Goal: Information Seeking & Learning: Learn about a topic

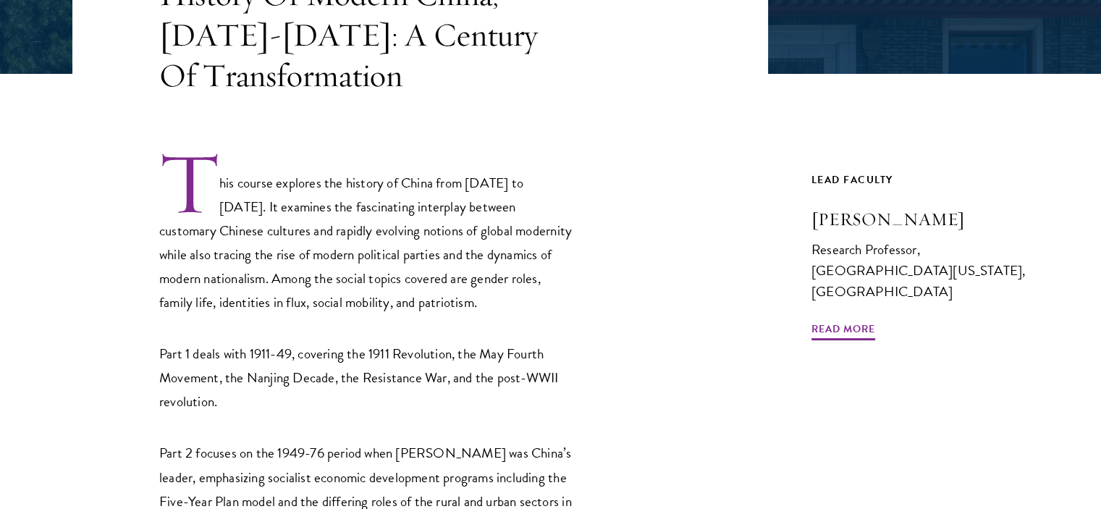
scroll to position [376, 0]
click at [863, 319] on span "Read More" at bounding box center [844, 330] width 64 height 22
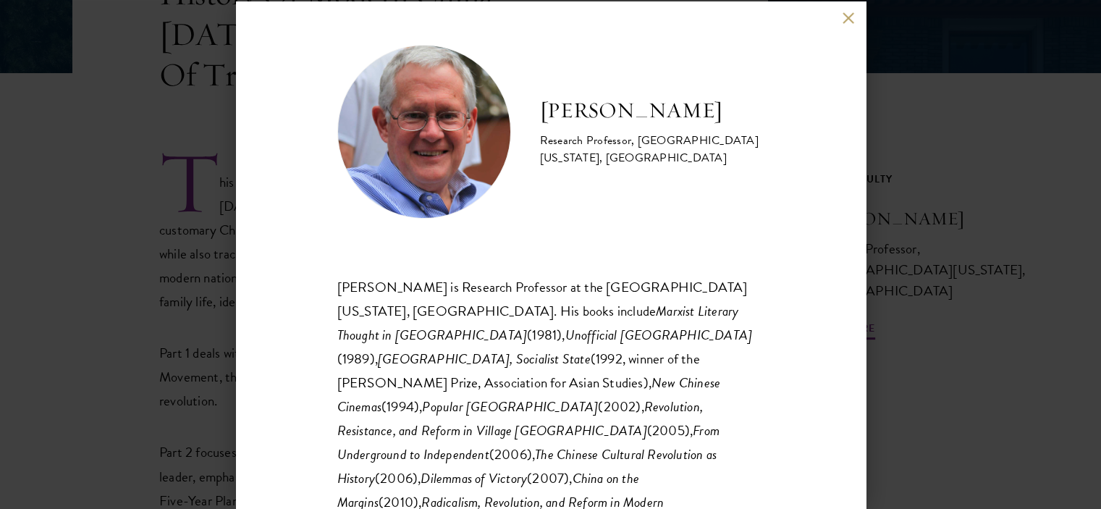
drag, startPoint x: 728, startPoint y: 117, endPoint x: 536, endPoint y: 112, distance: 192.0
click at [536, 112] on div "Paul G. Pickowicz Research Professor, University of California, San Diego" at bounding box center [550, 132] width 427 height 174
copy h2 "Paul G. Pickowicz"
click at [1011, 384] on div "Paul G. Pickowicz Research Professor, University of California, San Diego Paul …" at bounding box center [550, 254] width 1101 height 509
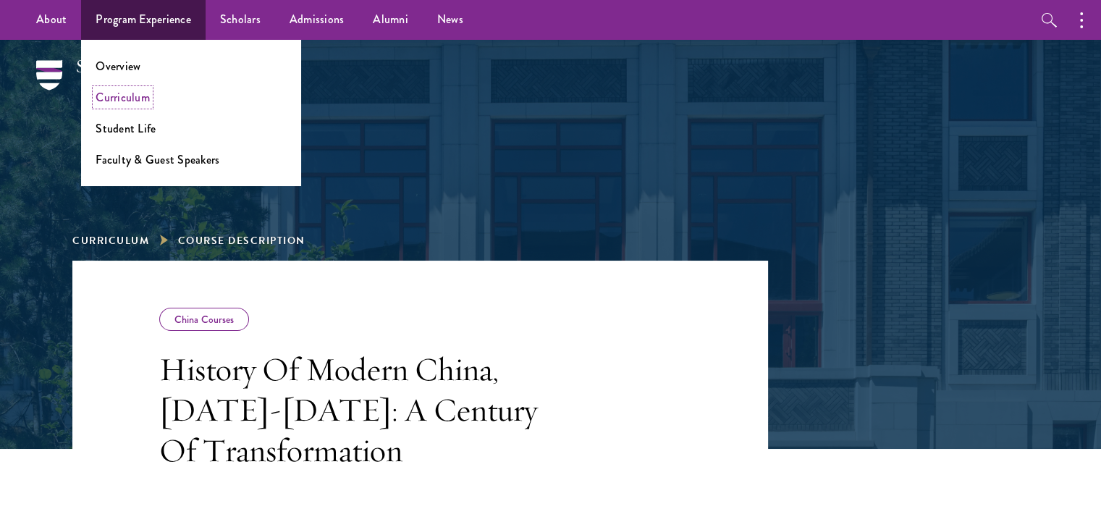
click at [106, 101] on link "Curriculum" at bounding box center [123, 97] width 54 height 17
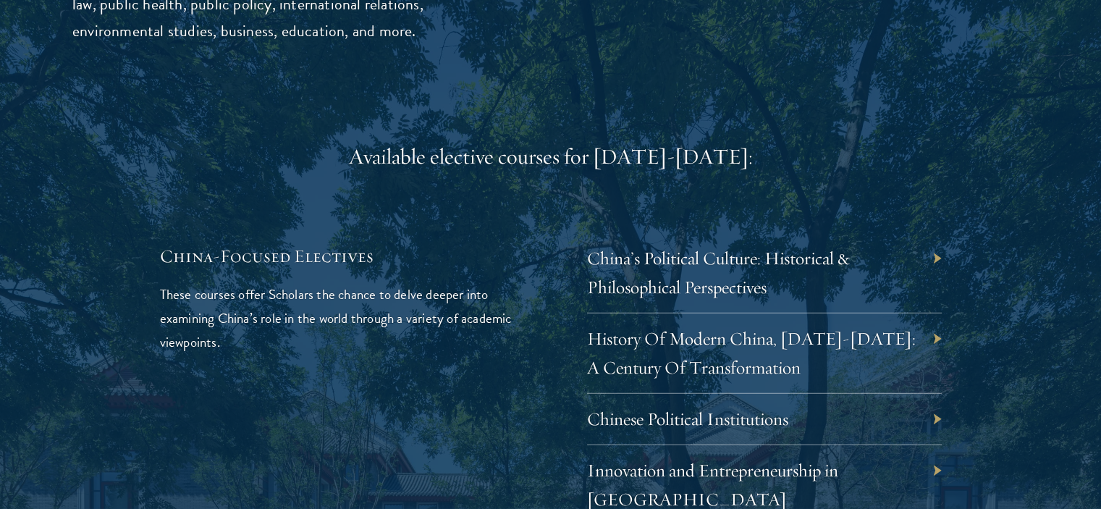
scroll to position [4161, 0]
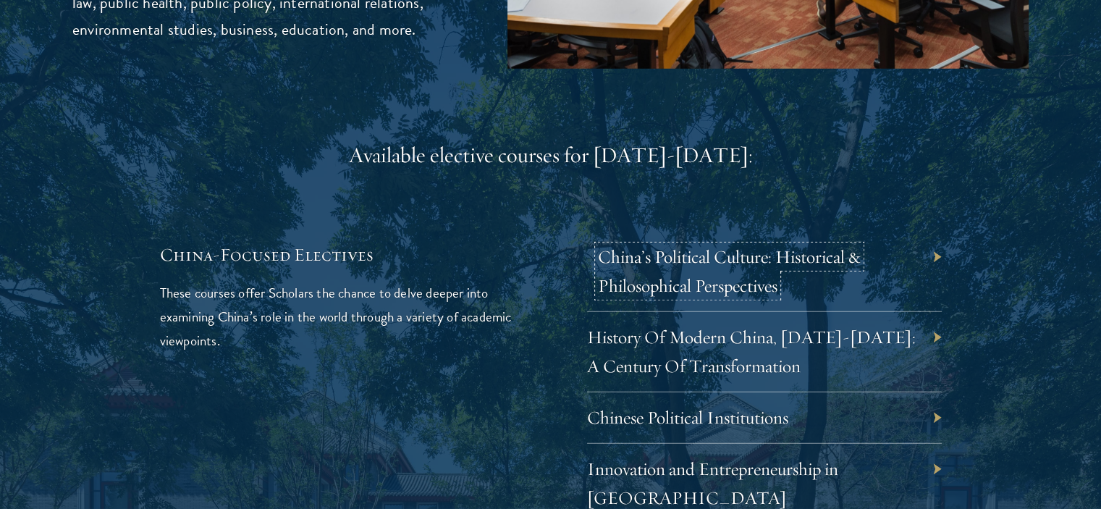
click at [684, 246] on link "China’s Political Culture: Historical & Philosophical Perspectives" at bounding box center [729, 271] width 263 height 51
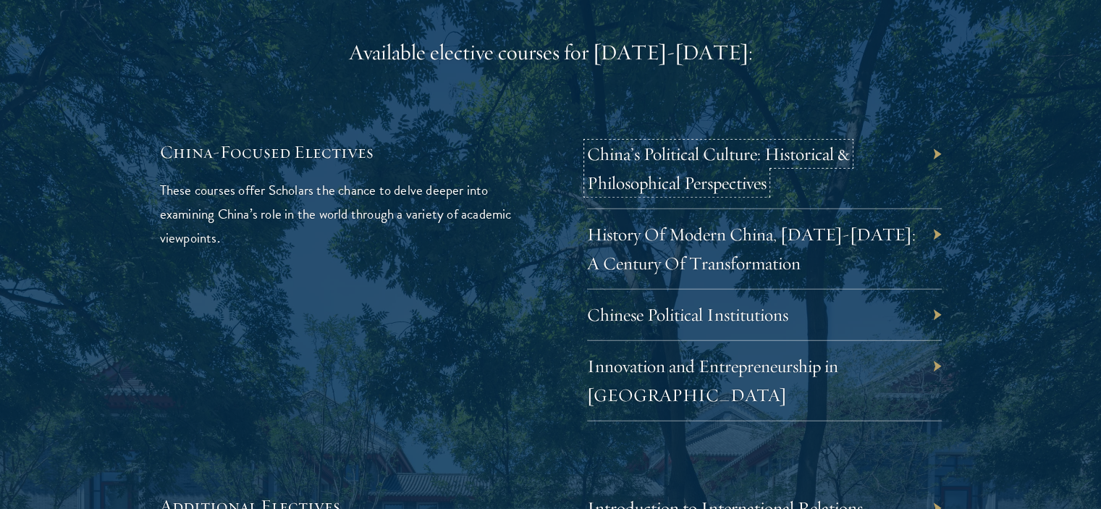
scroll to position [4271, 0]
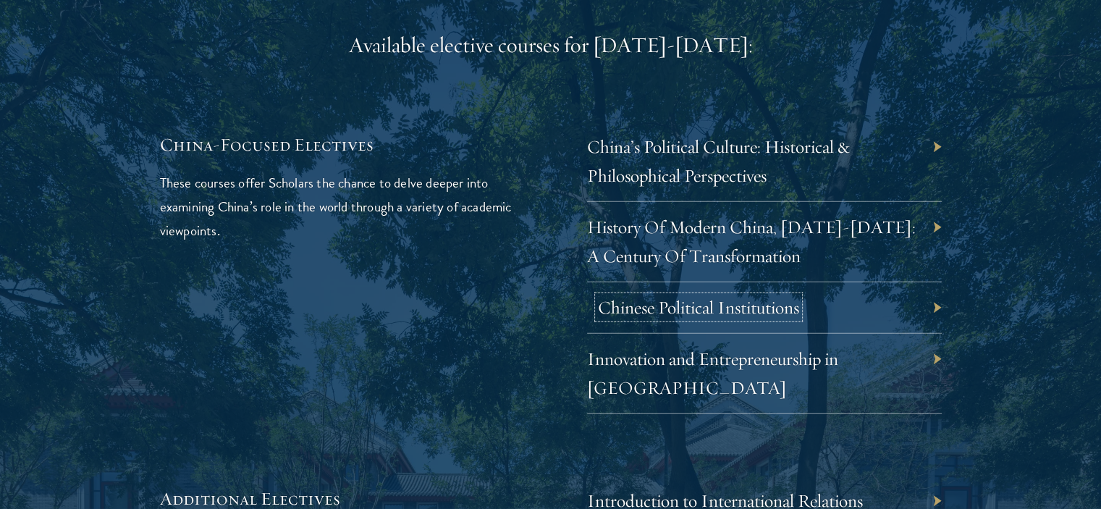
click at [713, 296] on link "Chinese Political Institutions" at bounding box center [698, 307] width 201 height 22
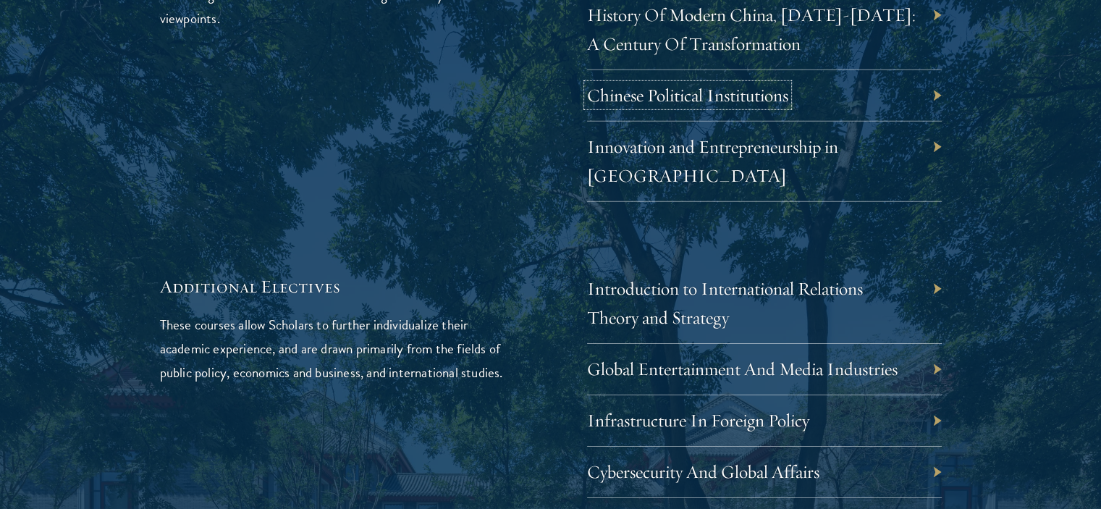
scroll to position [4484, 0]
click at [666, 277] on link "Introduction to International Relations Theory and Strategy" at bounding box center [736, 302] width 276 height 51
click at [693, 277] on link "Introduction to International Relations Theory and Strategy" at bounding box center [736, 302] width 276 height 51
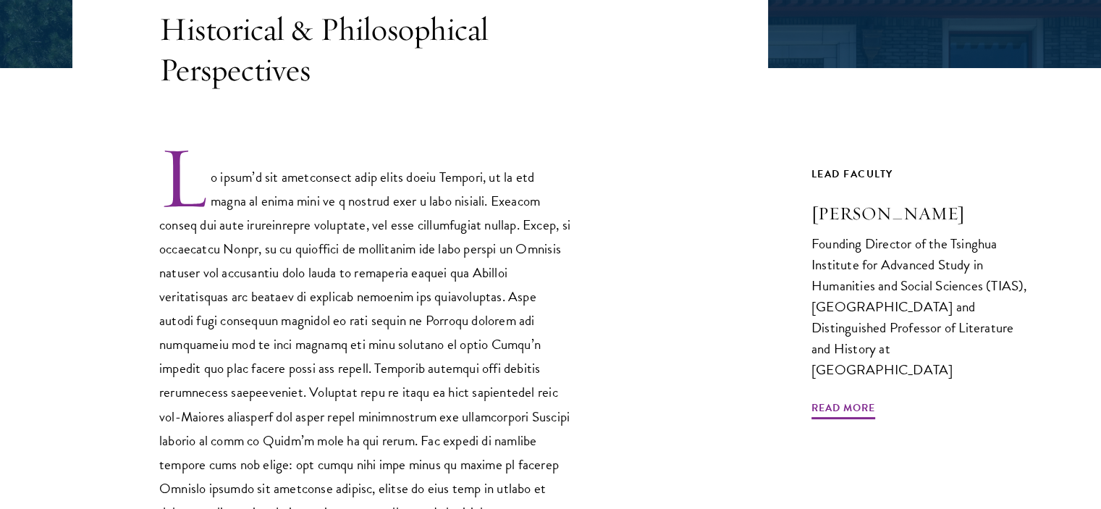
scroll to position [388, 0]
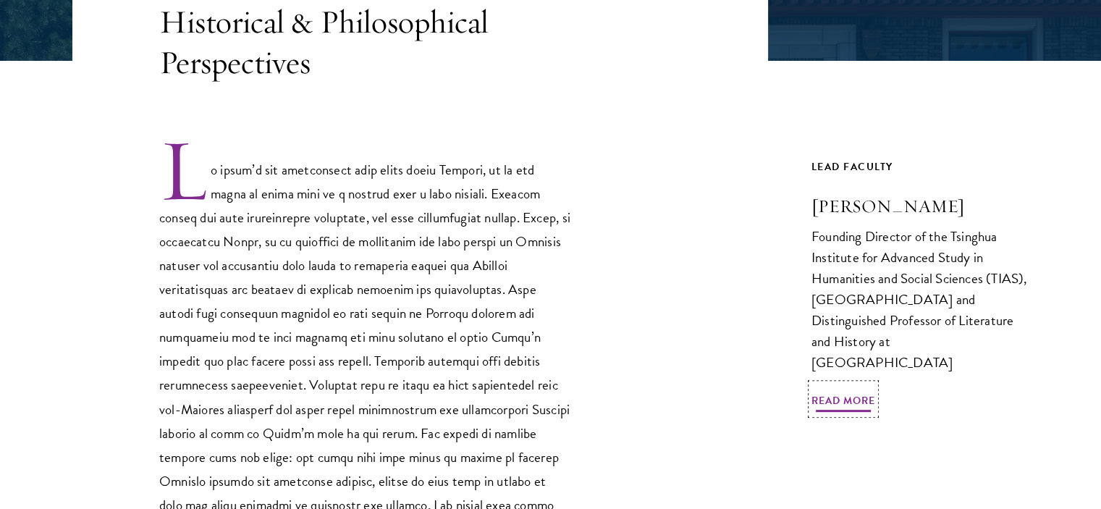
click at [854, 392] on span "Read More" at bounding box center [844, 403] width 64 height 22
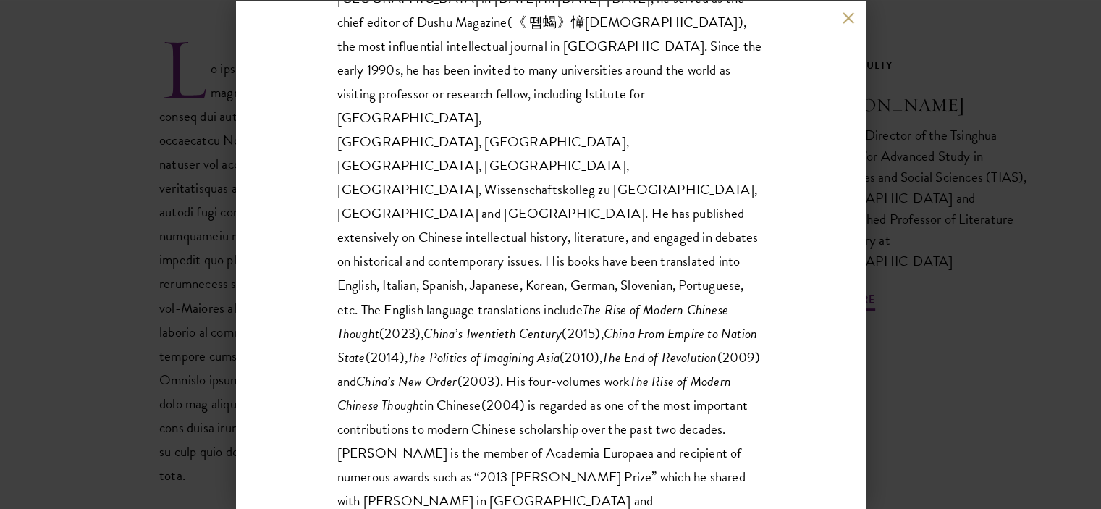
scroll to position [490, 0]
click at [891, 397] on div "Wang Hui Founding Director of the Tsinghua Institute for Advanced Study in Huma…" at bounding box center [550, 254] width 1101 height 509
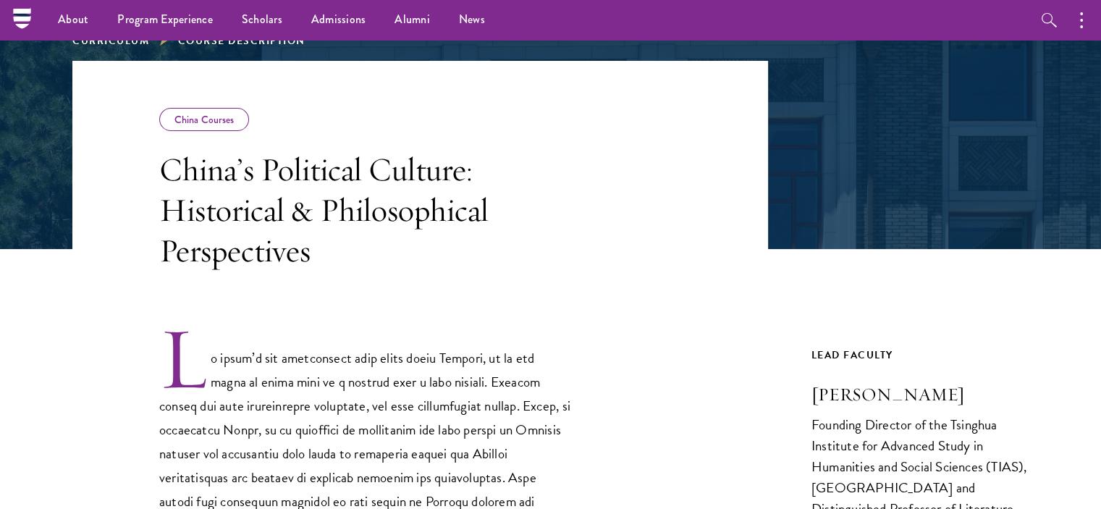
scroll to position [197, 0]
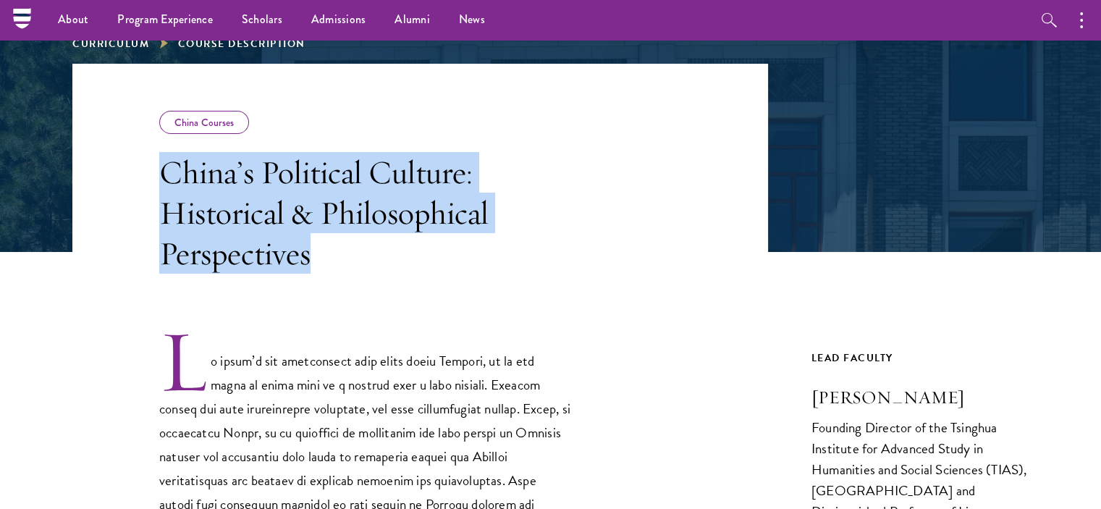
drag, startPoint x: 356, startPoint y: 269, endPoint x: 166, endPoint y: 186, distance: 206.9
click at [166, 186] on h3 "China’s Political Culture: Historical & Philosophical Perspectives" at bounding box center [365, 213] width 413 height 122
copy h3 "China’s Political Culture: Historical & Philosophical Perspectives"
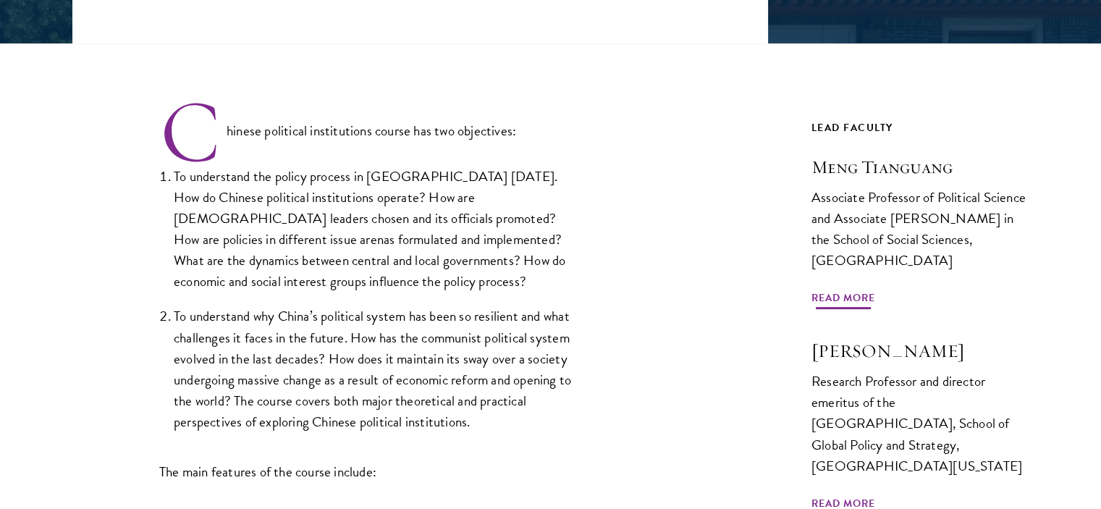
scroll to position [411, 0]
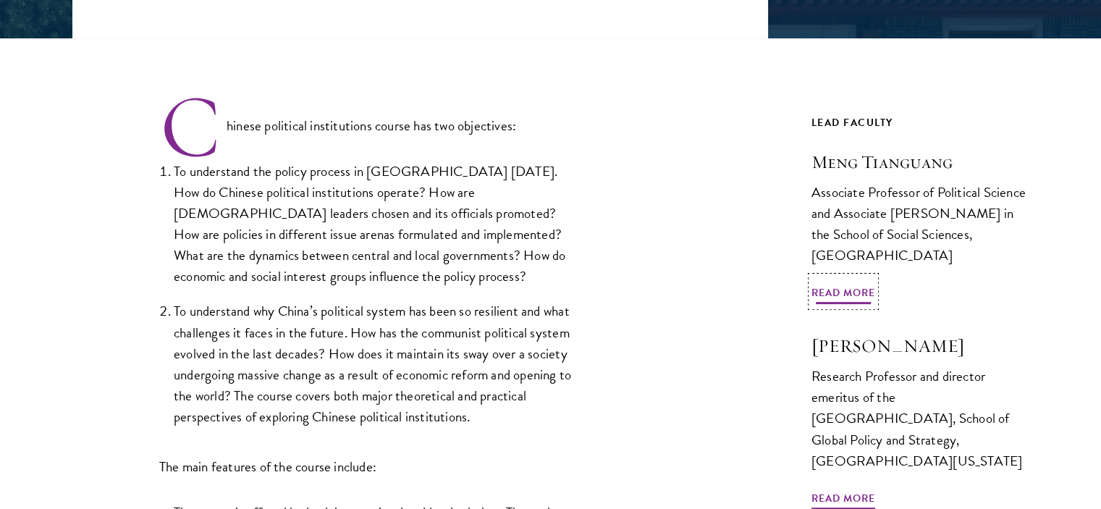
click at [839, 284] on span "Read More" at bounding box center [844, 295] width 64 height 22
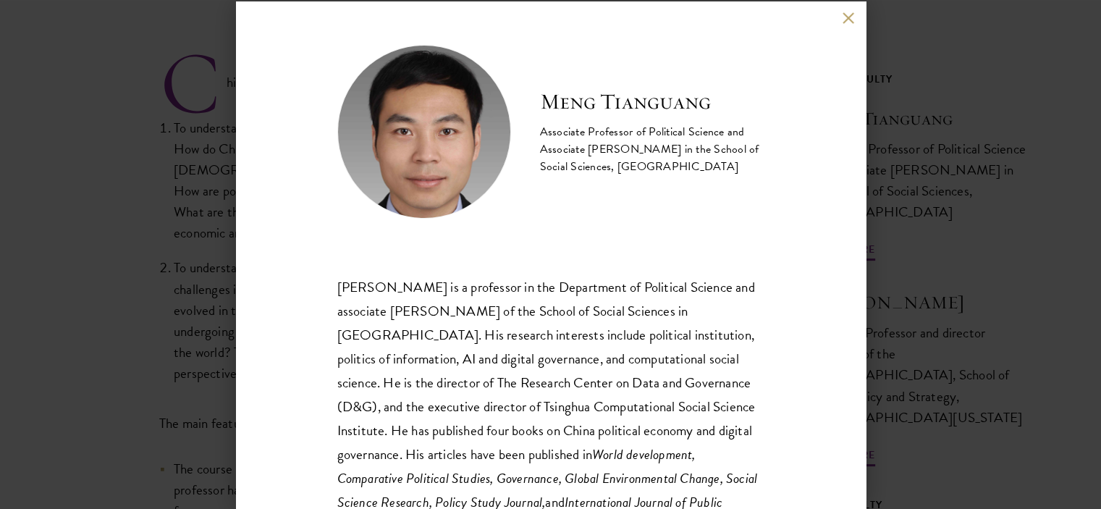
click at [639, 95] on h2 "Meng Tianguang" at bounding box center [652, 102] width 224 height 29
copy div "Meng Tianguang"
click at [906, 169] on div "Meng Tianguang Associate Professor of Political Science and Associate Dean in t…" at bounding box center [550, 254] width 1101 height 509
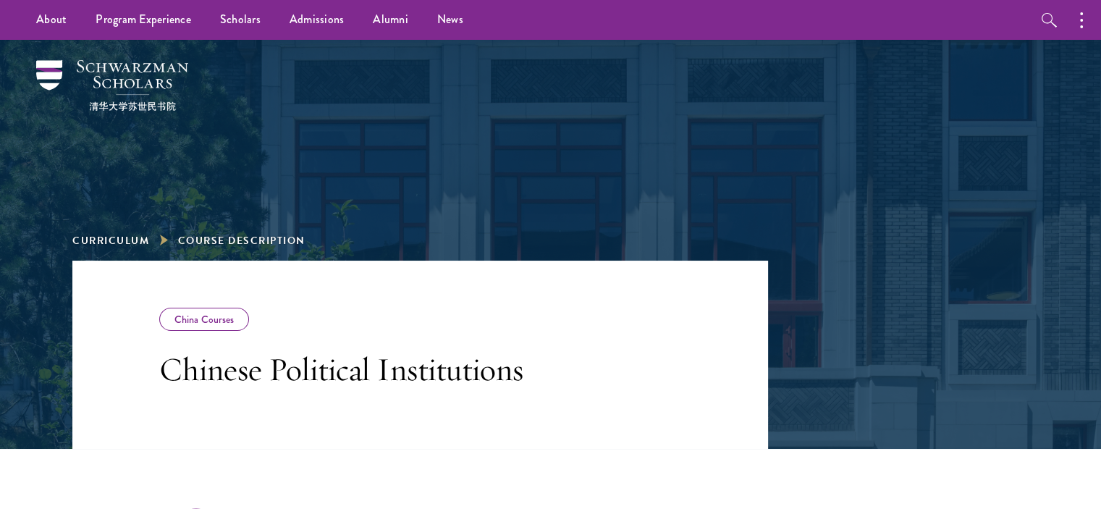
click at [474, 376] on h3 "Chinese Political Institutions" at bounding box center [365, 369] width 413 height 41
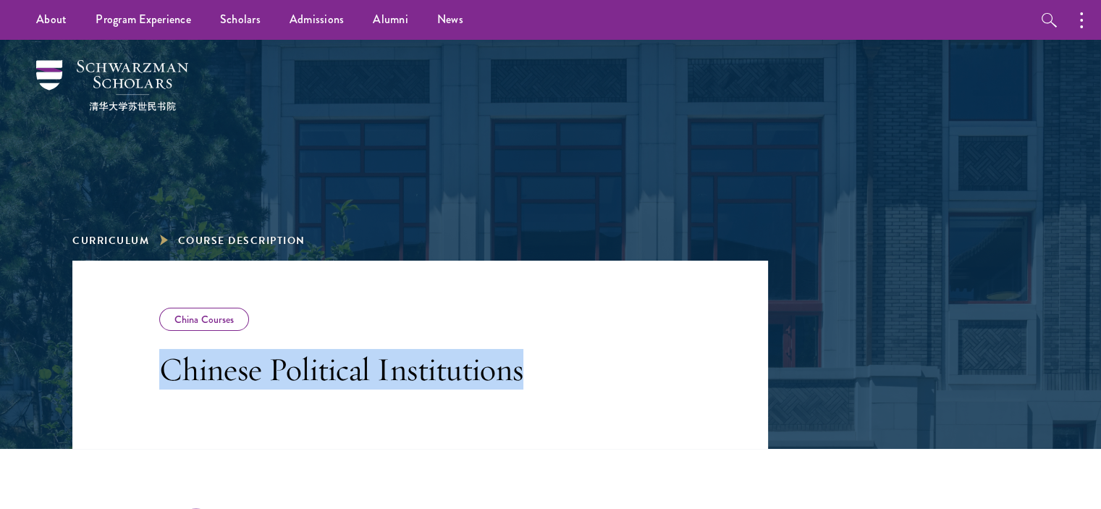
click at [474, 376] on h3 "Chinese Political Institutions" at bounding box center [365, 369] width 413 height 41
copy div "Chinese Political Institutions"
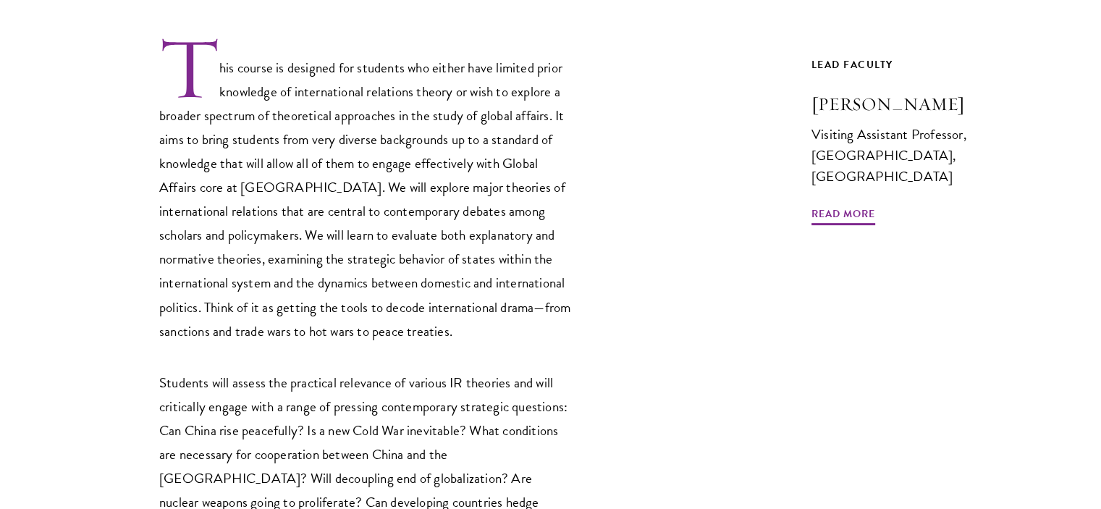
scroll to position [471, 0]
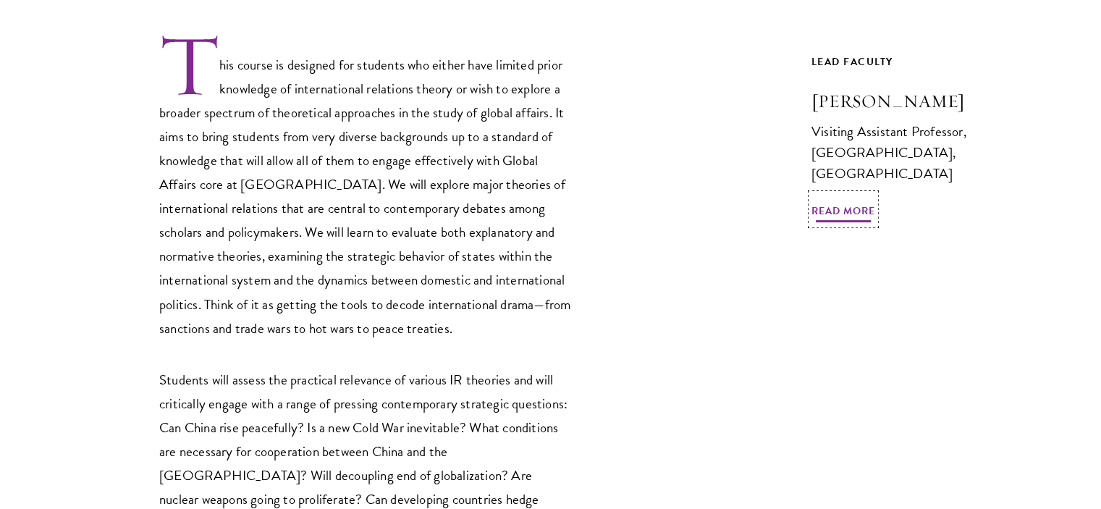
click at [842, 208] on span "Read More" at bounding box center [844, 213] width 64 height 22
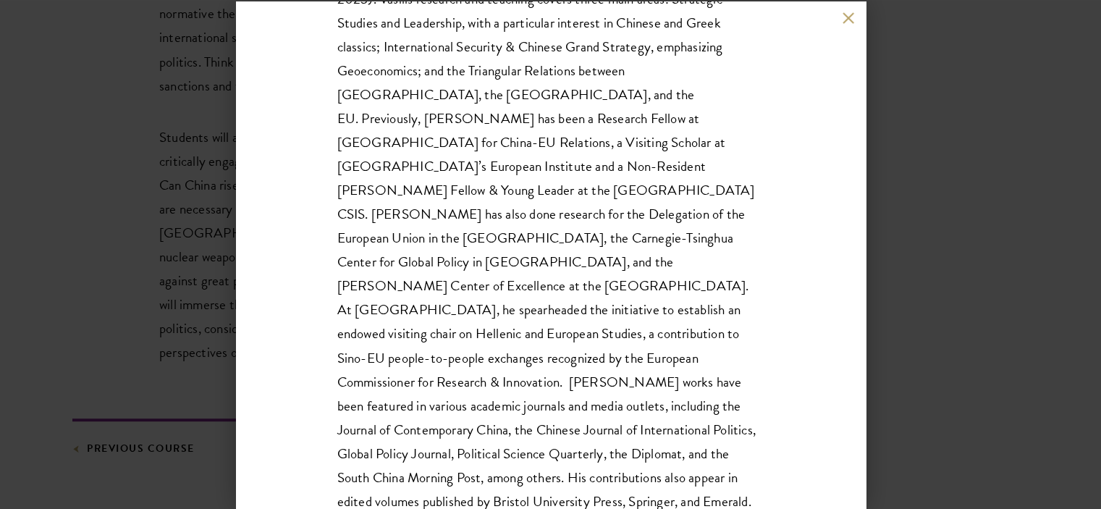
scroll to position [718, 0]
click at [922, 392] on div "[PERSON_NAME] Visiting Assistant Professor, [GEOGRAPHIC_DATA], [GEOGRAPHIC_DATA…" at bounding box center [550, 254] width 1101 height 509
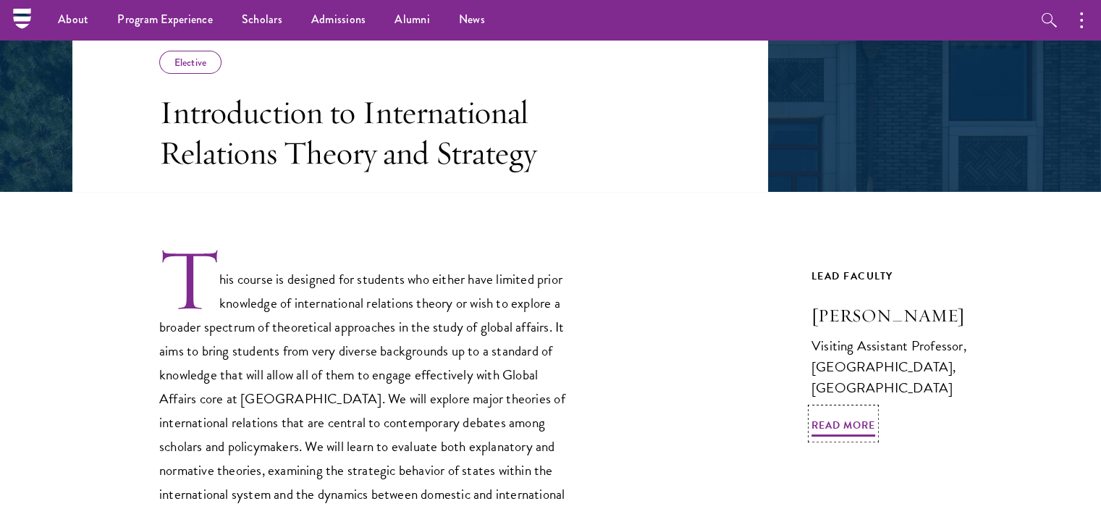
scroll to position [256, 0]
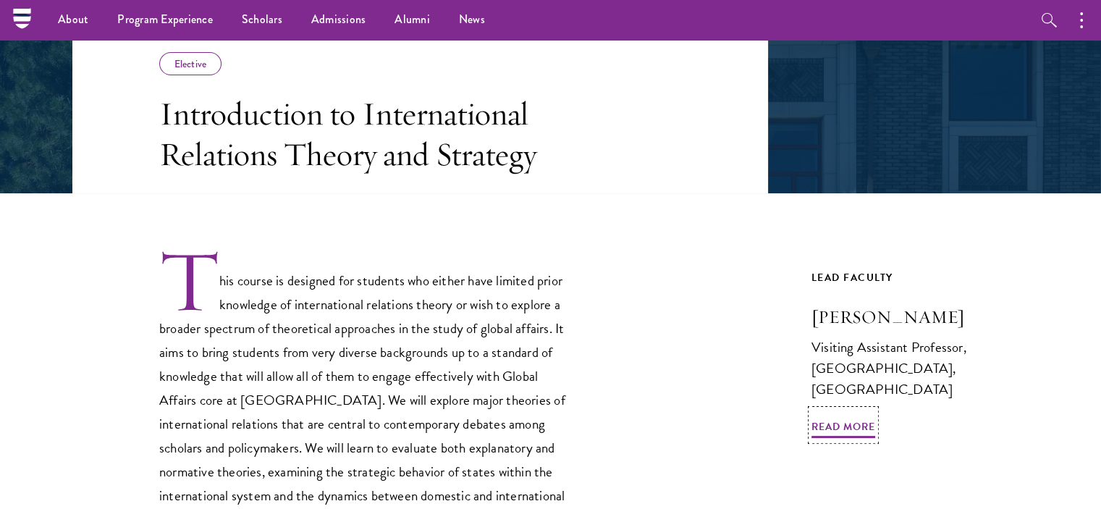
click at [873, 313] on h3 "[PERSON_NAME]" at bounding box center [920, 317] width 217 height 25
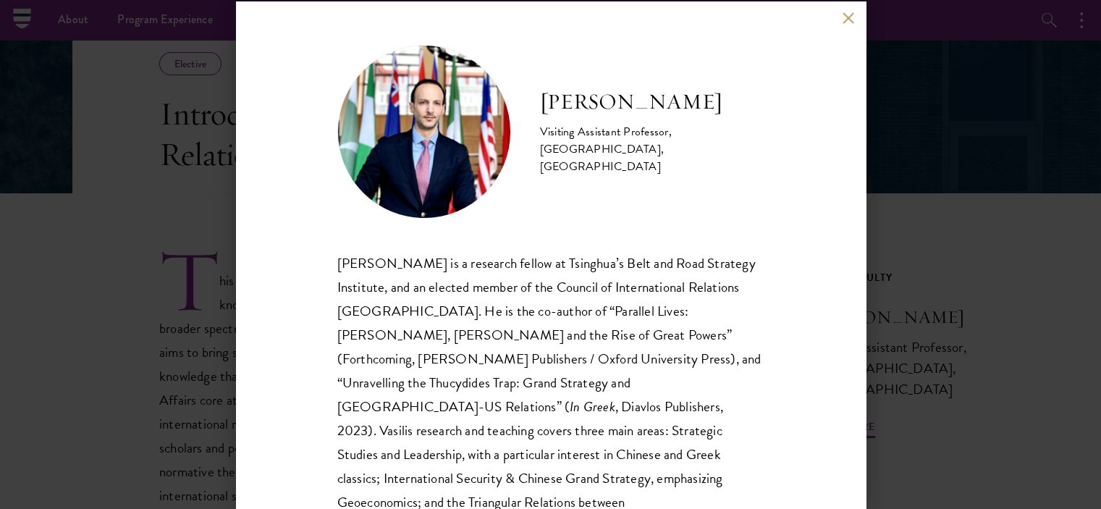
click at [601, 104] on h2 "[PERSON_NAME]" at bounding box center [652, 102] width 224 height 29
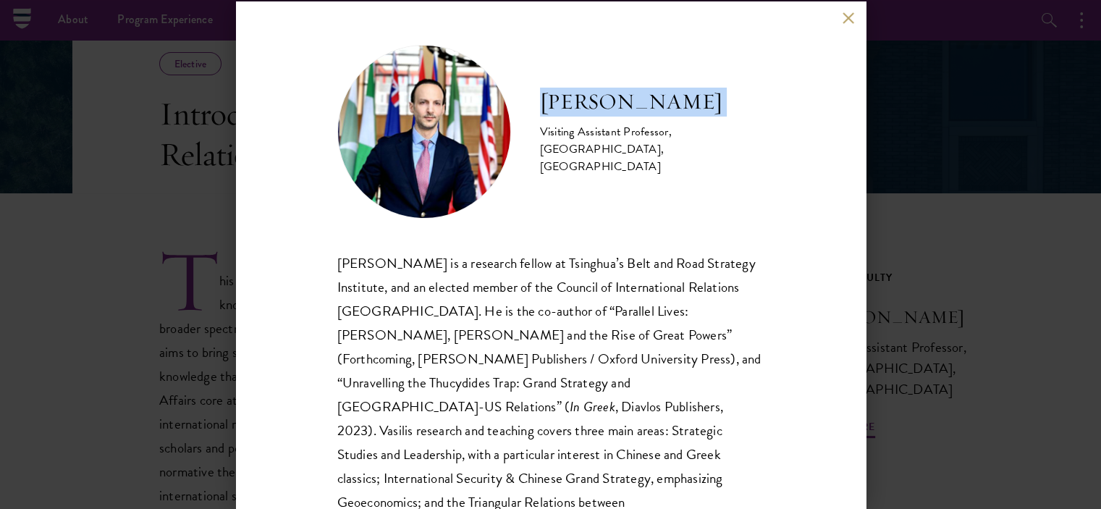
click at [601, 104] on h2 "[PERSON_NAME]" at bounding box center [652, 102] width 224 height 29
copy div "[PERSON_NAME]"
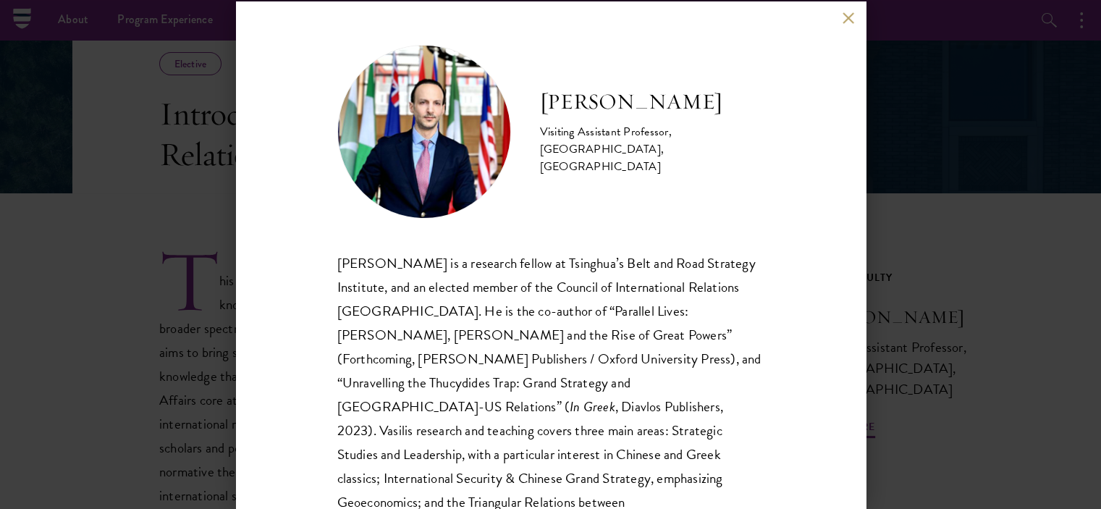
click at [900, 330] on div "[PERSON_NAME] Visiting Assistant Professor, [GEOGRAPHIC_DATA], [GEOGRAPHIC_DATA…" at bounding box center [550, 254] width 1101 height 509
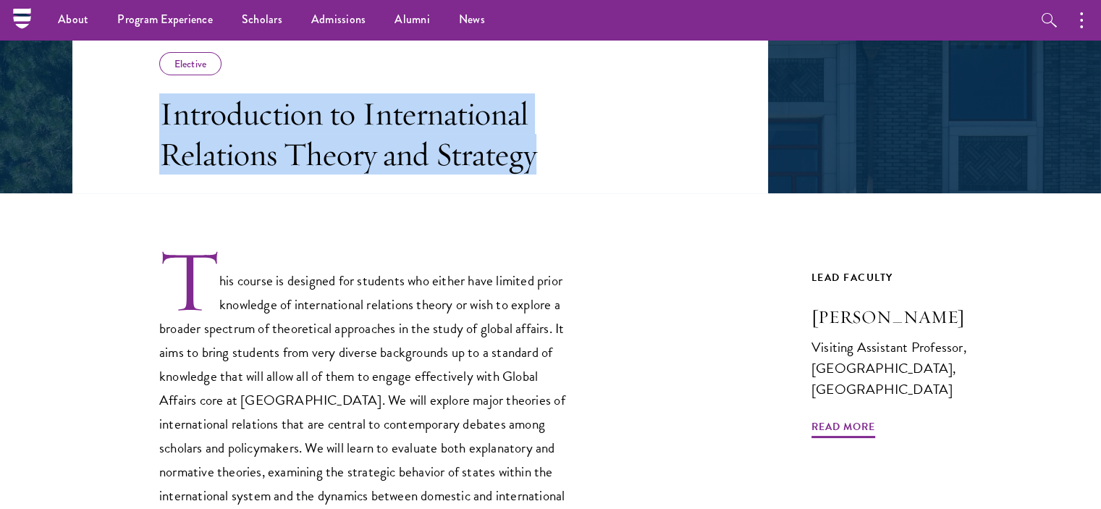
drag, startPoint x: 557, startPoint y: 164, endPoint x: 159, endPoint y: 117, distance: 400.4
click at [159, 117] on h3 "Introduction to International Relations Theory and Strategy" at bounding box center [365, 133] width 413 height 81
copy h3 "Introduction to International Relations Theory and Strategy"
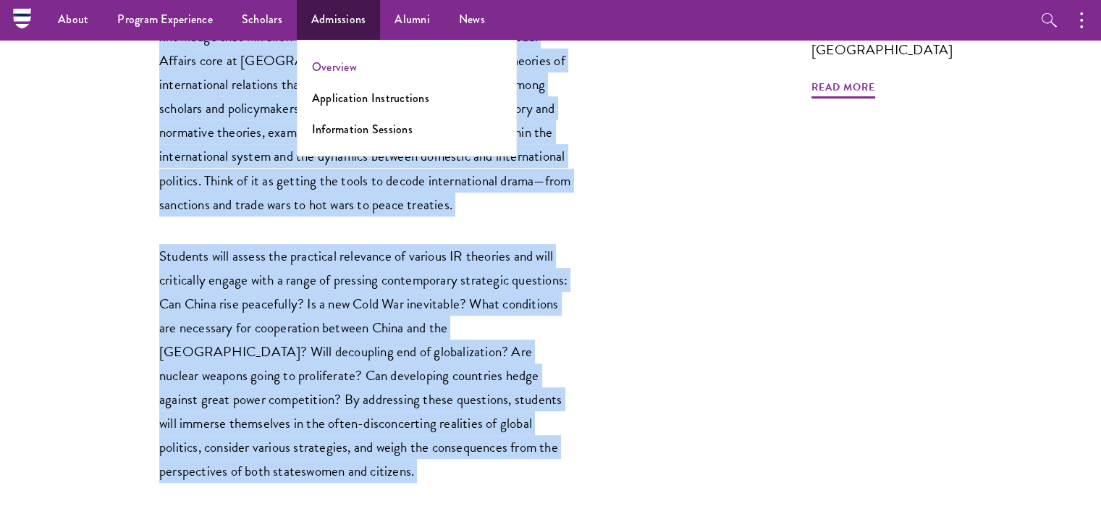
scroll to position [524, 0]
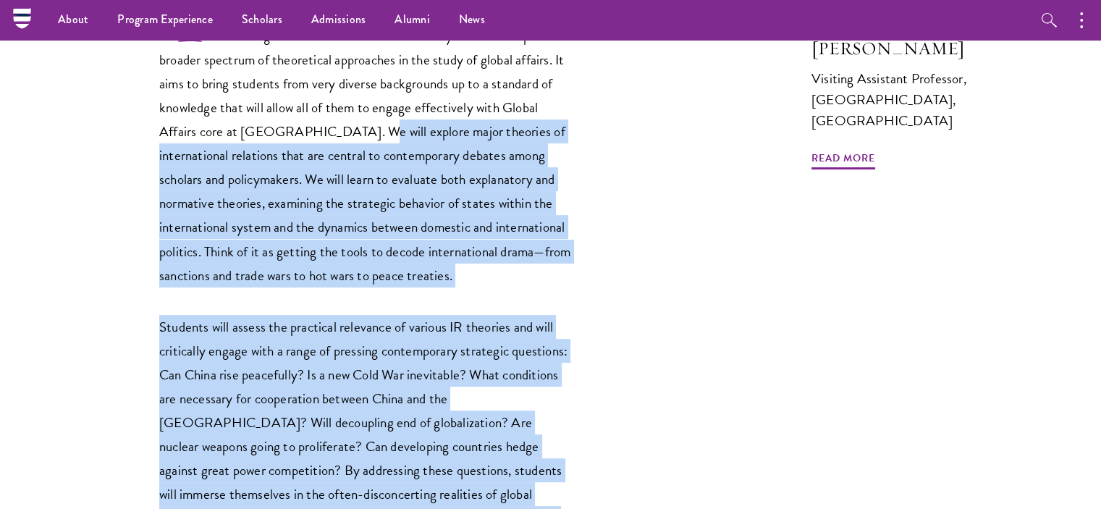
drag, startPoint x: 221, startPoint y: 392, endPoint x: 365, endPoint y: 130, distance: 298.5
click at [365, 130] on div "This course is designed for students who either have limited prior knowledge of…" at bounding box center [365, 266] width 413 height 575
copy div "We will explore major theories of international relations that are central to c…"
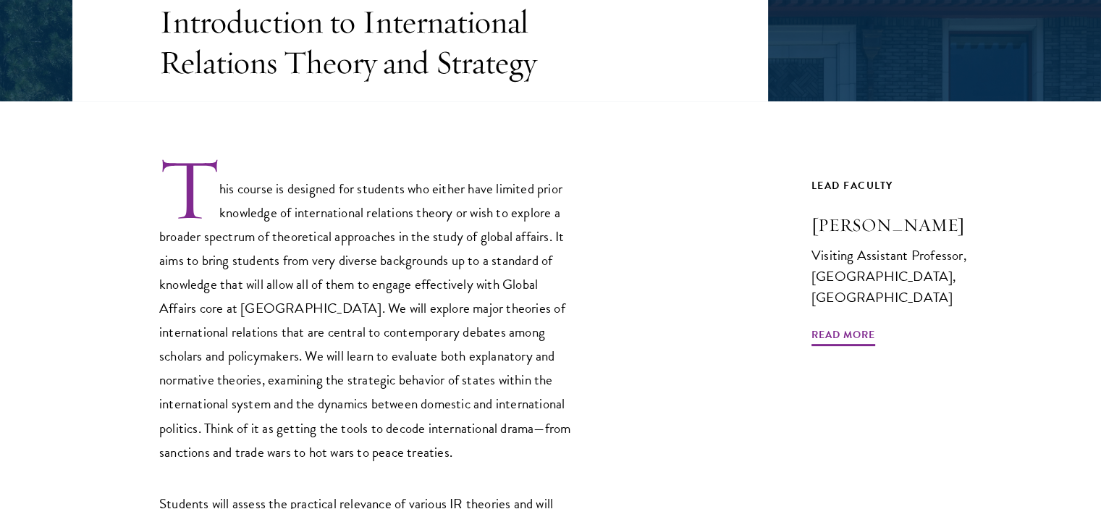
scroll to position [349, 0]
